Goal: Task Accomplishment & Management: Use online tool/utility

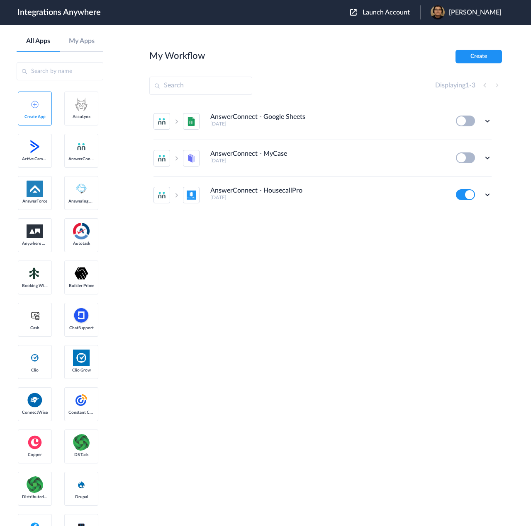
click at [396, 16] on div "Launch Account Zack Flores My Account Logout" at bounding box center [430, 12] width 160 height 14
click at [404, 12] on span "Launch Account" at bounding box center [385, 12] width 47 height 7
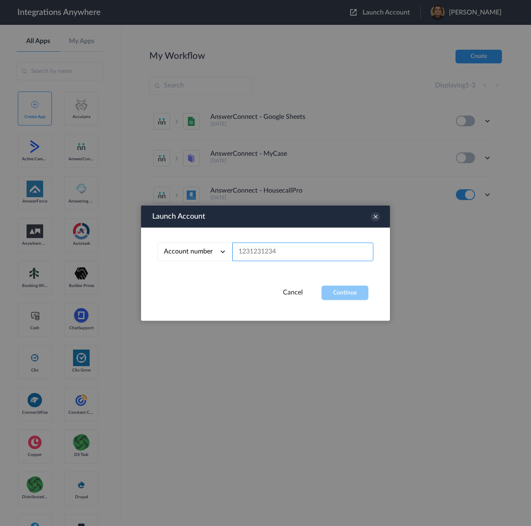
click at [317, 257] on input "text" at bounding box center [302, 252] width 141 height 19
paste input "2132911068"
click at [342, 297] on button "Continue" at bounding box center [344, 293] width 47 height 15
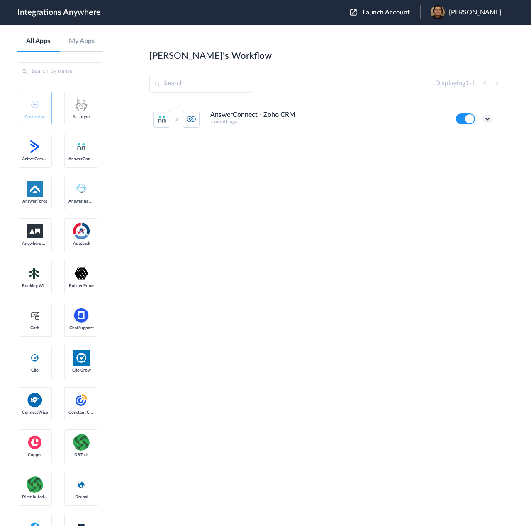
click at [487, 117] on icon at bounding box center [487, 119] width 8 height 8
drag, startPoint x: 459, startPoint y: 154, endPoint x: 458, endPoint y: 141, distance: 13.3
click at [458, 141] on ul "Edit Task history Delete" at bounding box center [464, 153] width 54 height 53
click at [483, 120] on icon at bounding box center [487, 119] width 8 height 8
click at [467, 140] on li "Edit" at bounding box center [464, 138] width 54 height 15
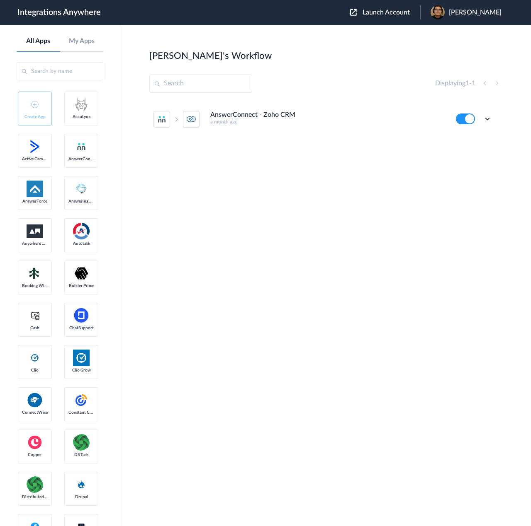
click at [391, 10] on span "Launch Account" at bounding box center [385, 12] width 47 height 7
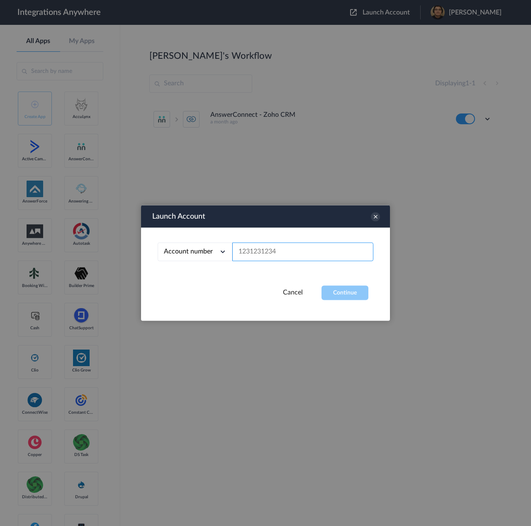
click at [289, 247] on input "text" at bounding box center [302, 252] width 141 height 19
paste input "2132911068"
drag, startPoint x: 293, startPoint y: 254, endPoint x: 28, endPoint y: 243, distance: 264.7
click at [92, 0] on body "Integrations Anywhere Launch Account Zack Flores My Account Logout All Apps My …" at bounding box center [265, 0] width 531 height 0
click at [308, 247] on input "2132911068" at bounding box center [302, 252] width 141 height 19
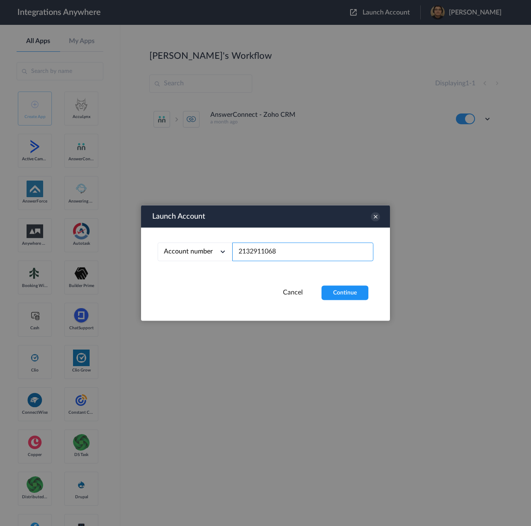
drag, startPoint x: 310, startPoint y: 250, endPoint x: 202, endPoint y: 251, distance: 107.8
click at [202, 250] on div "Account number Account number Email address 2132911068" at bounding box center [266, 252] width 216 height 19
paste input "9862364266"
type input "9862364266"
click at [342, 294] on button "Continue" at bounding box center [344, 293] width 47 height 15
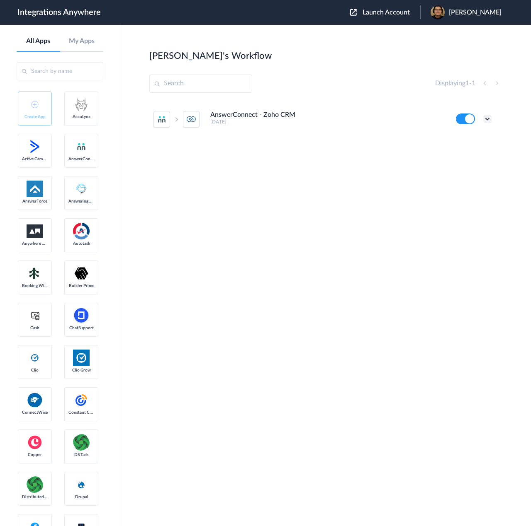
click at [489, 118] on icon at bounding box center [487, 119] width 8 height 8
click at [461, 153] on link "Task history" at bounding box center [464, 153] width 40 height 6
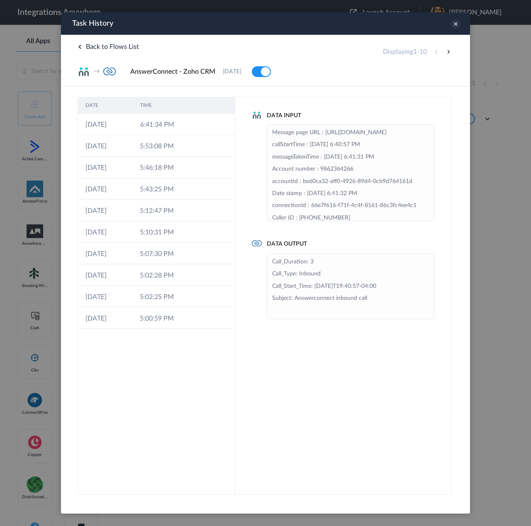
click at [458, 22] on icon at bounding box center [455, 23] width 9 height 9
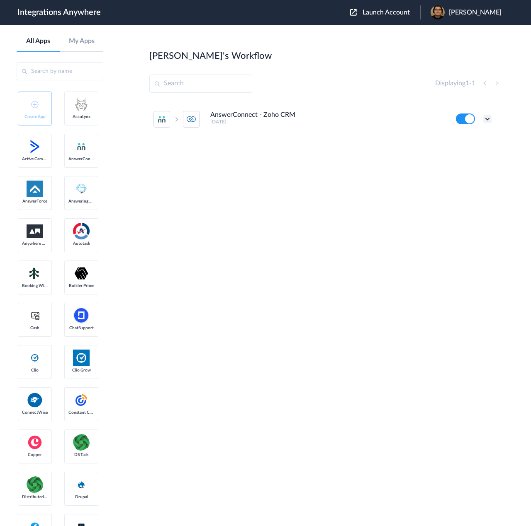
click at [483, 117] on icon at bounding box center [487, 119] width 8 height 8
click at [463, 138] on link "Edit" at bounding box center [454, 138] width 20 height 6
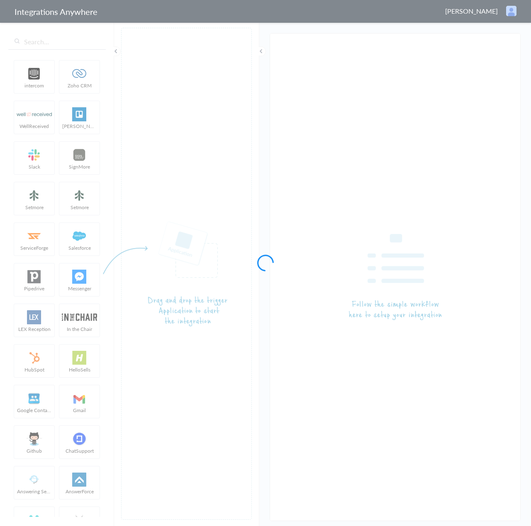
type input "AnswerConnect - Zoho CRM"
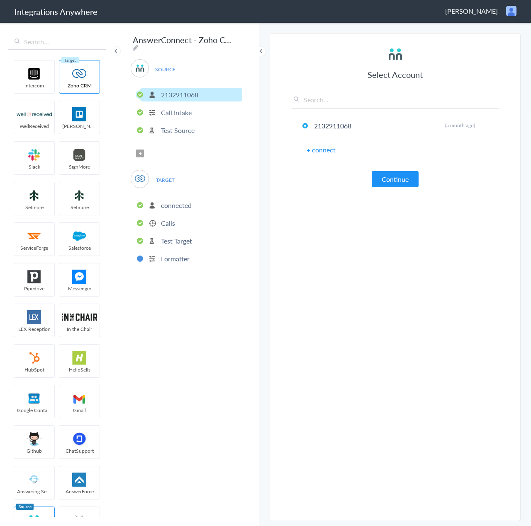
click at [165, 239] on p "Test Target" at bounding box center [176, 241] width 31 height 10
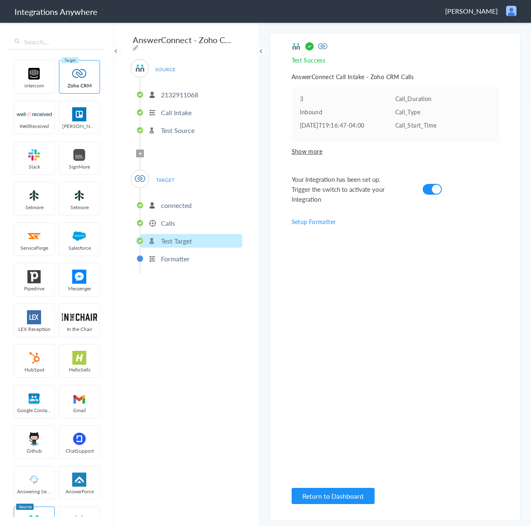
click at [166, 218] on p "Calls" at bounding box center [168, 223] width 14 height 10
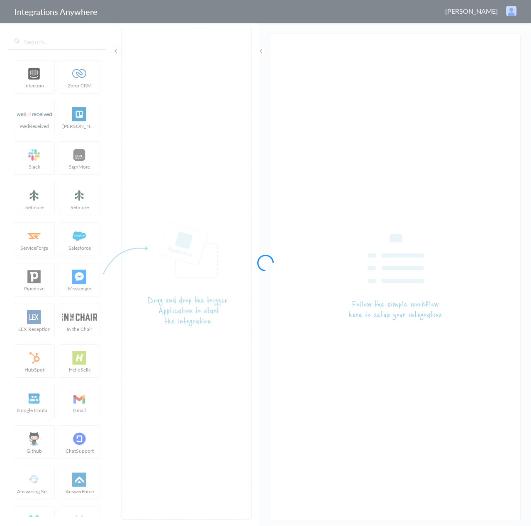
type input "AnswerConnect - Zoho CRM"
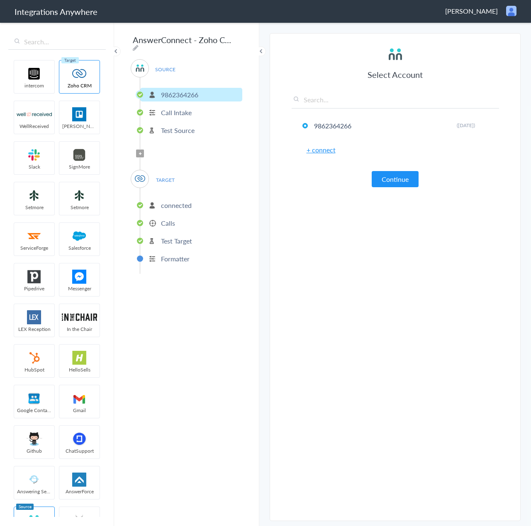
click at [170, 224] on li "Calls" at bounding box center [191, 223] width 102 height 14
